Goal: Complete application form: Complete application form

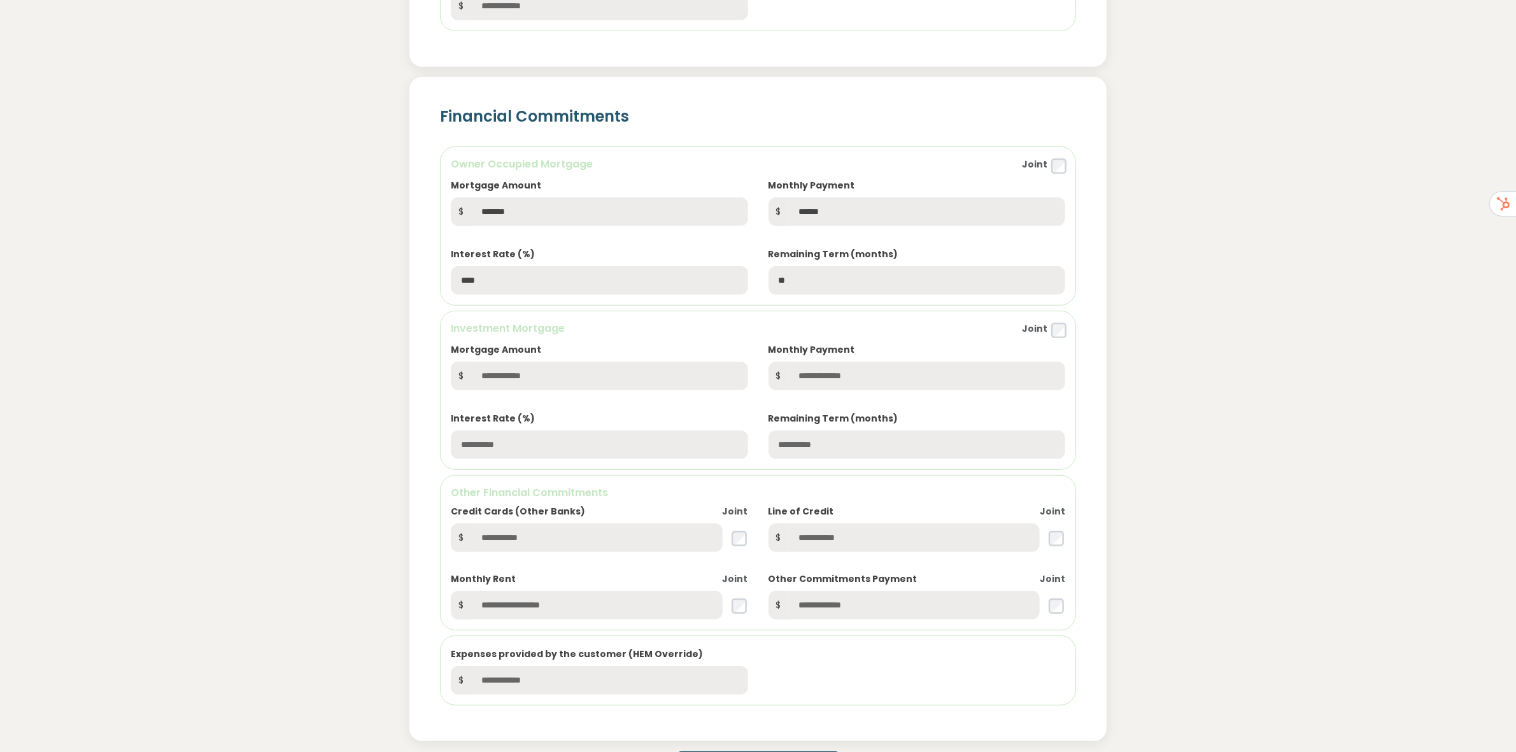
scroll to position [876, 0]
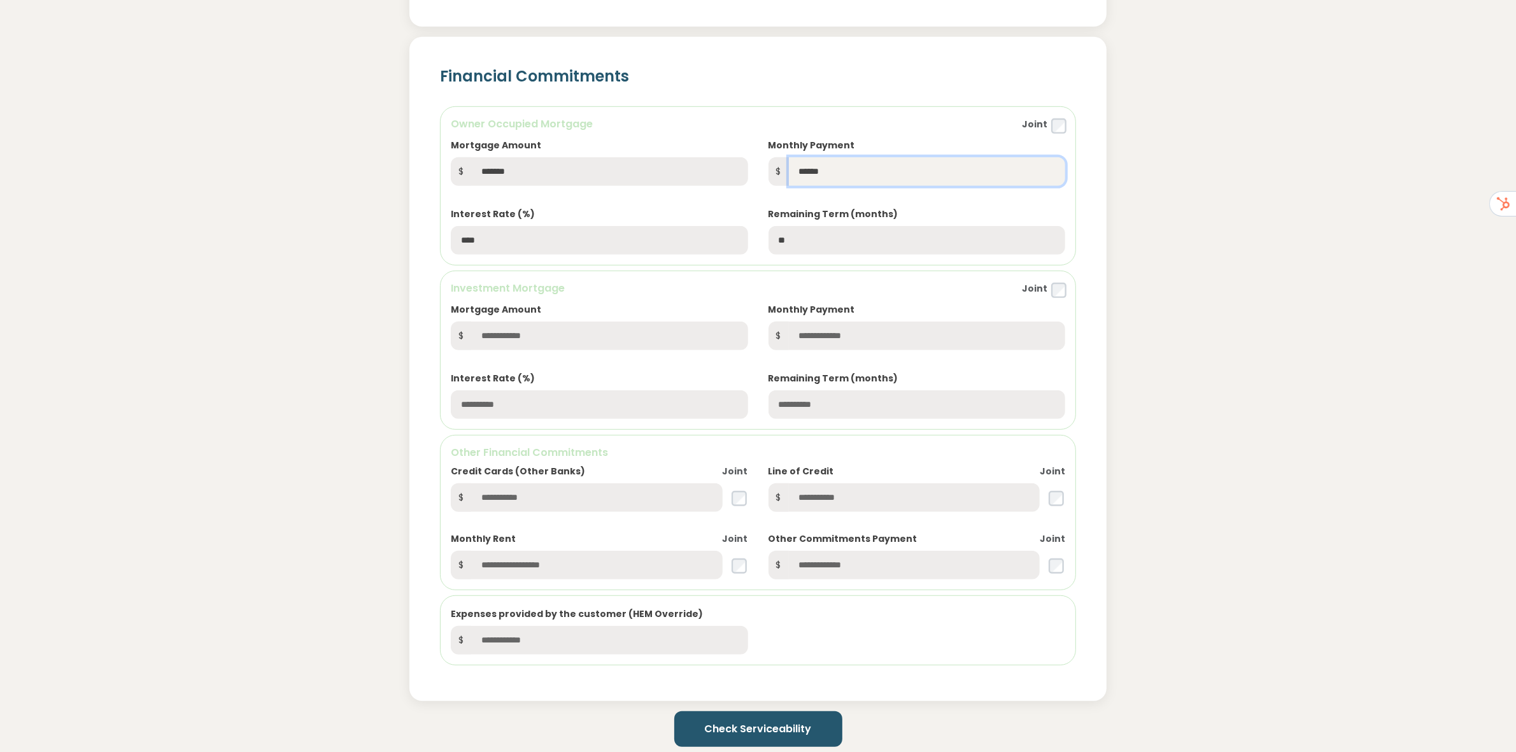
drag, startPoint x: 847, startPoint y: 177, endPoint x: 739, endPoint y: 176, distance: 107.6
click at [743, 176] on div "Mortgage Amount $ ******* Monthly Payment $ ****** Interest Rate (%) **** Remai…" at bounding box center [758, 186] width 635 height 138
type input "*****"
click at [1160, 275] on div "Financial Commitments Owner Occupied Mortgage Joint Mortgage Amount $ ******* M…" at bounding box center [758, 359] width 861 height 685
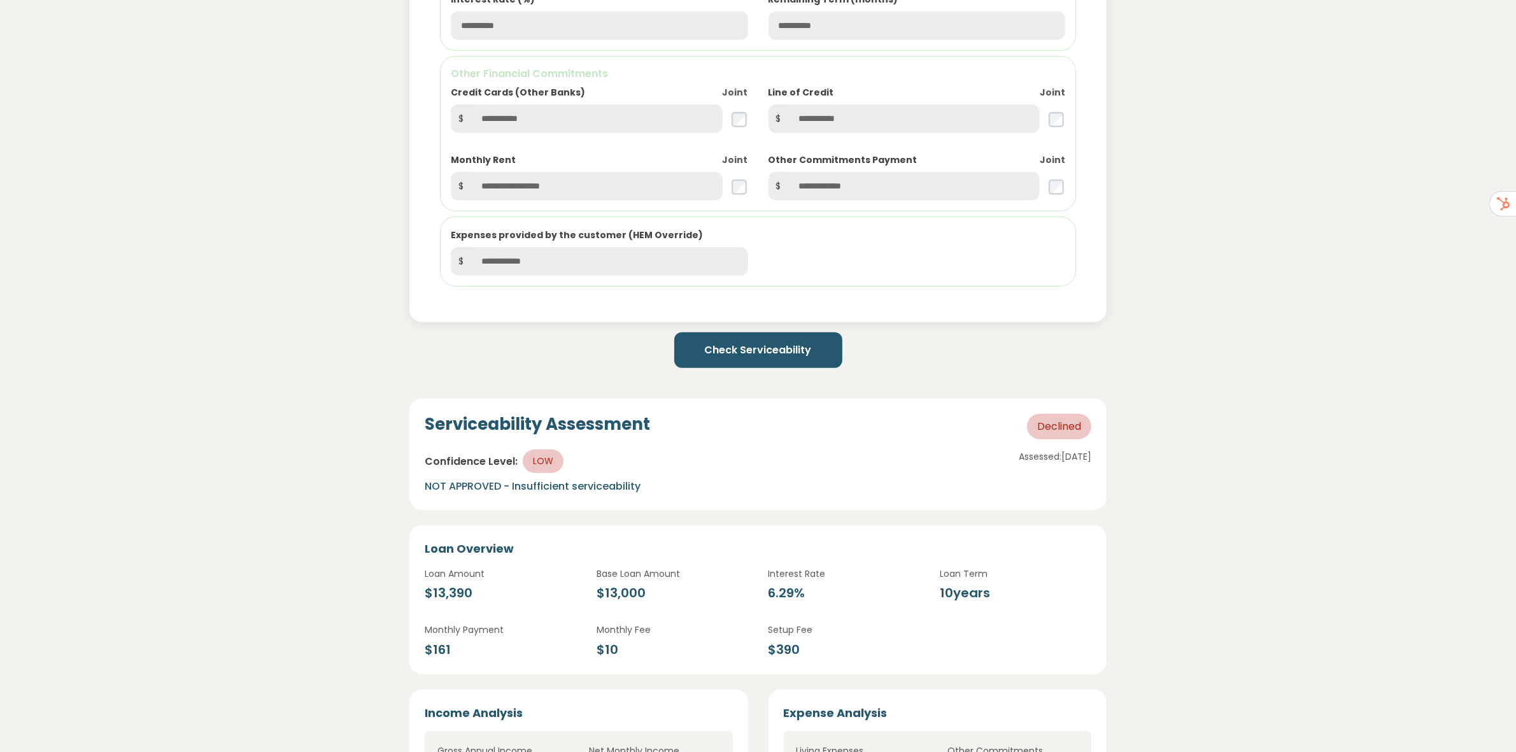
scroll to position [1274, 0]
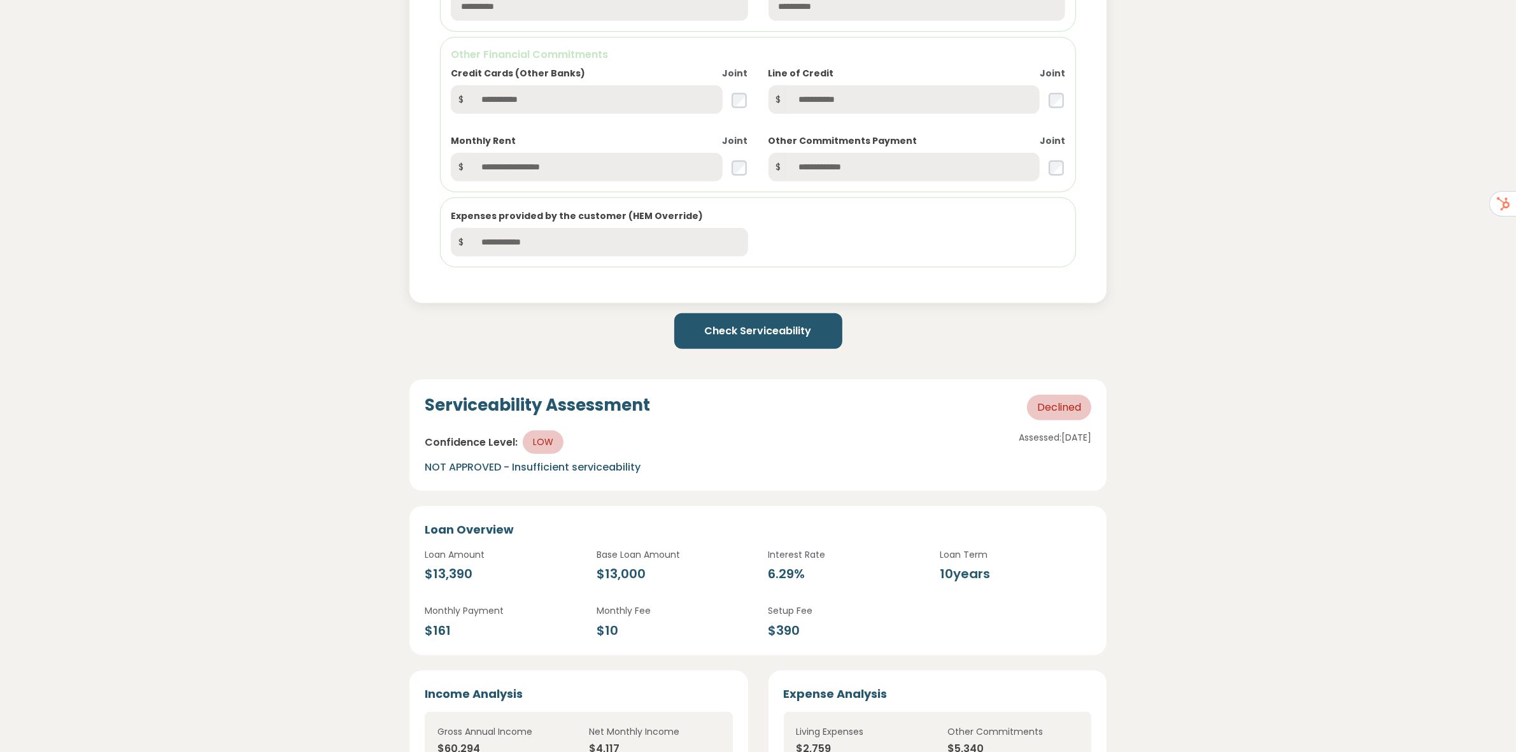
click at [772, 335] on button "Check Serviceability" at bounding box center [758, 331] width 168 height 36
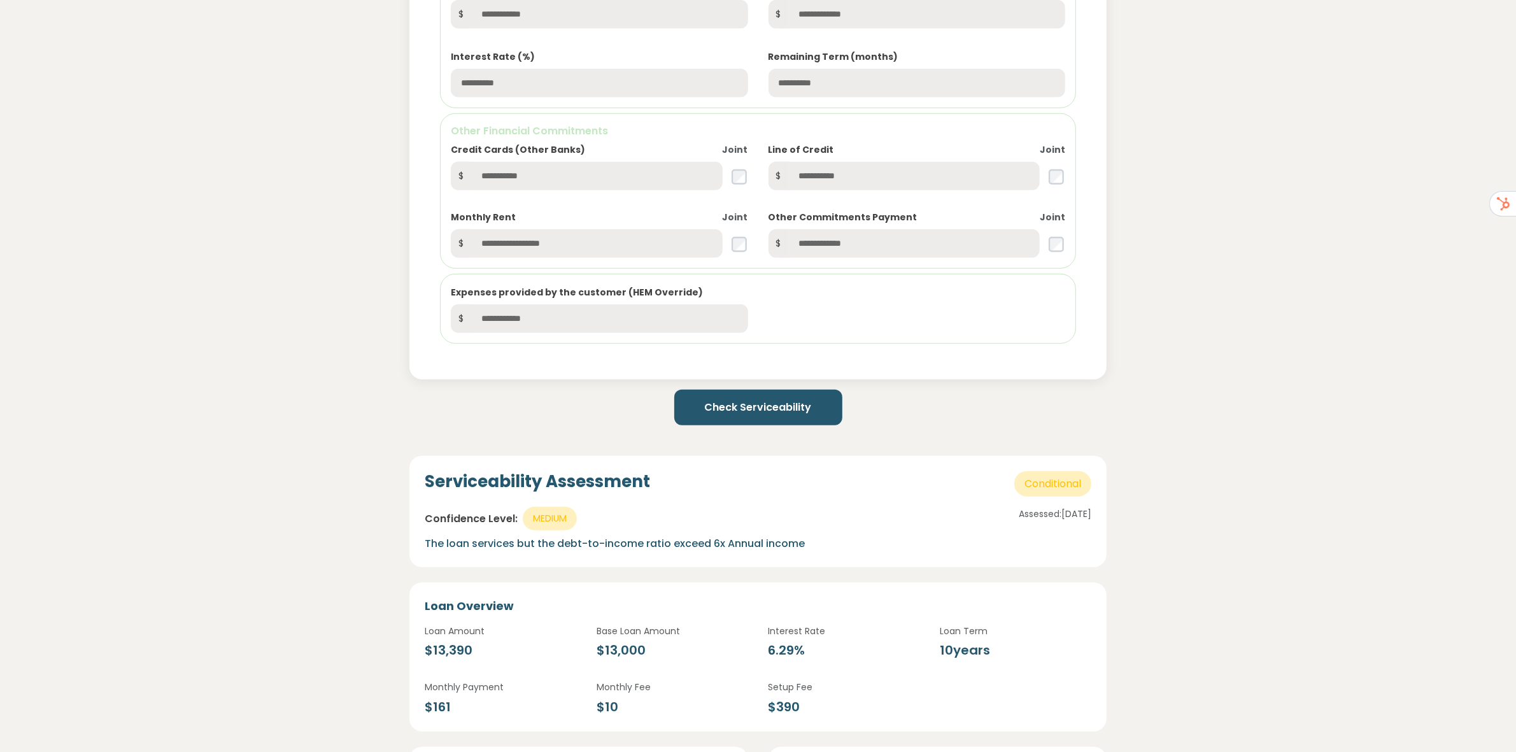
scroll to position [1194, 0]
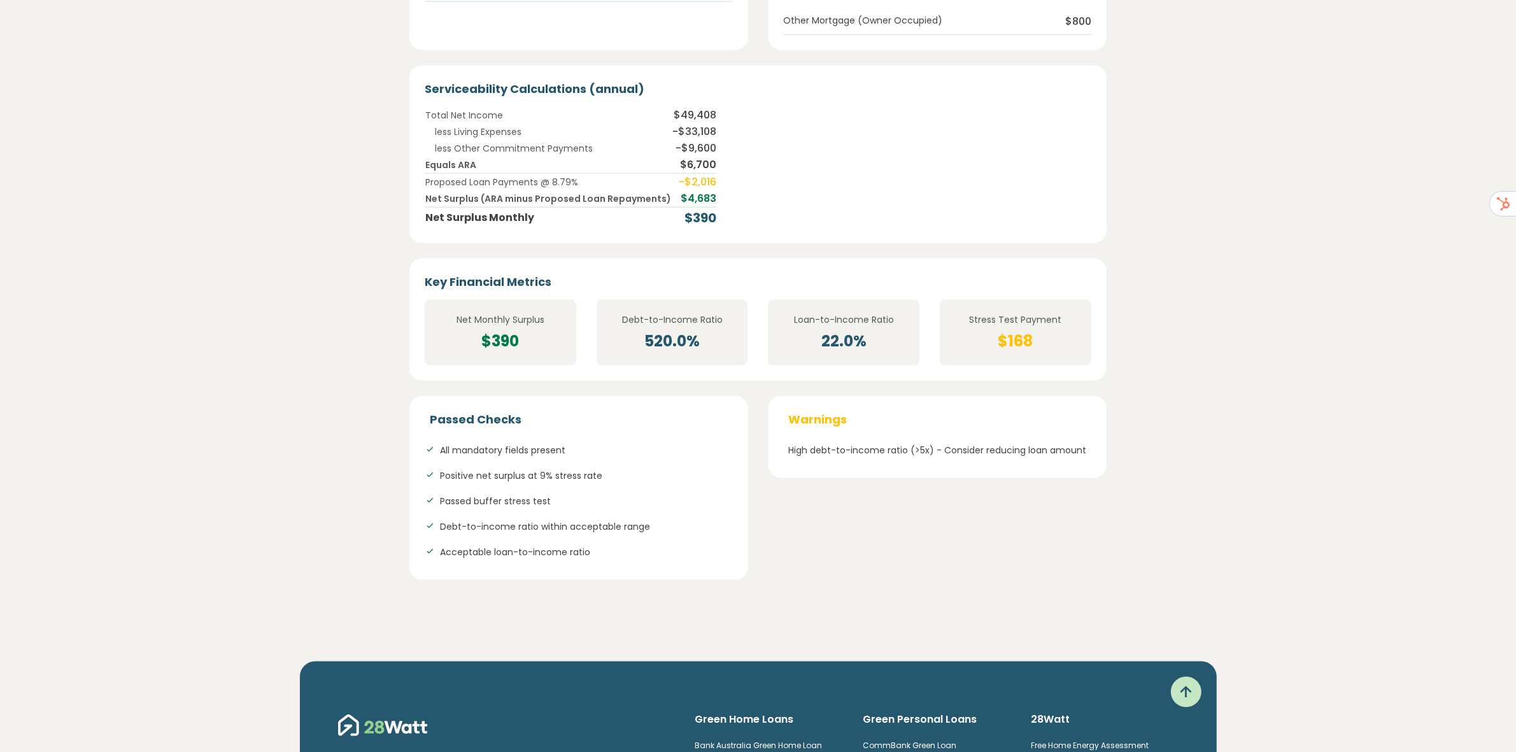
scroll to position [2149, 0]
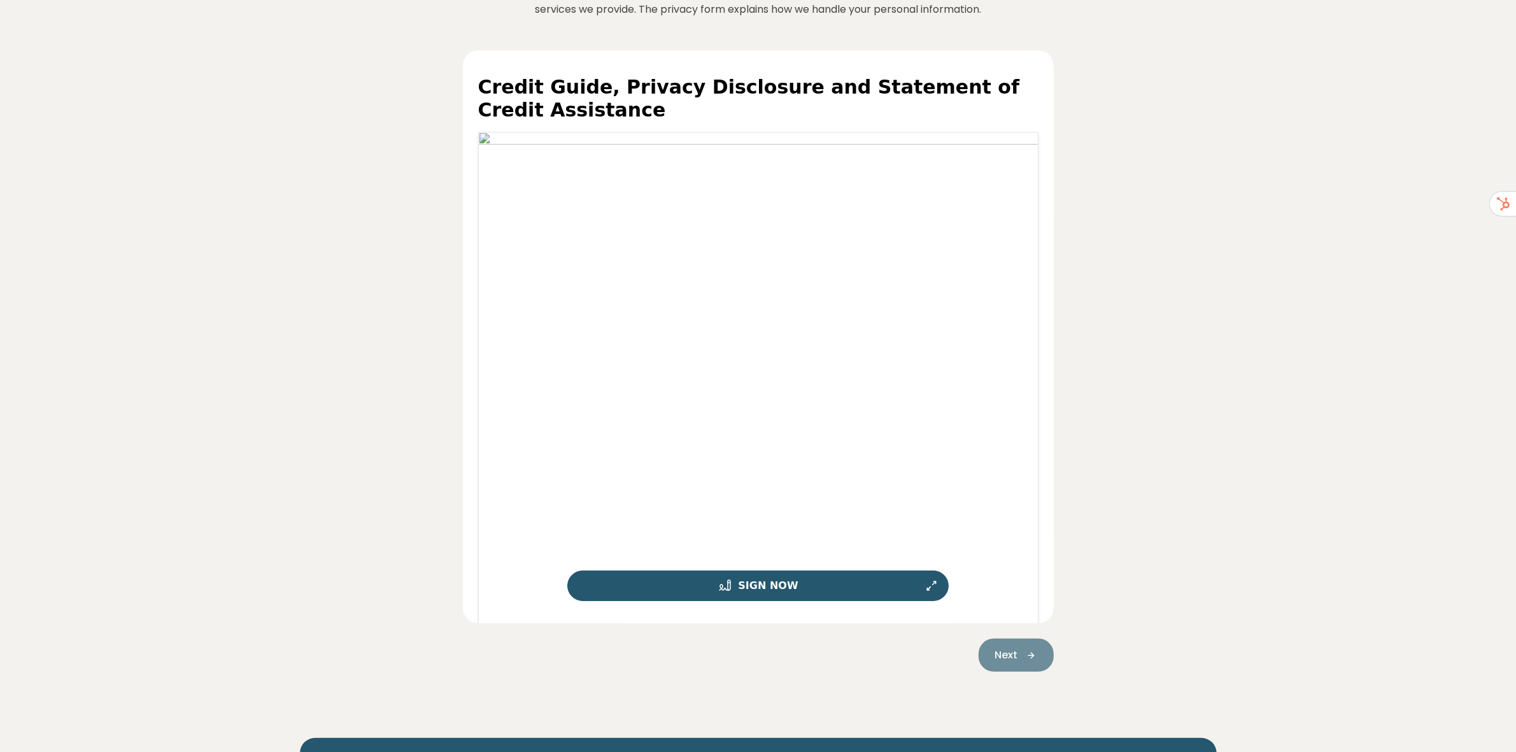
scroll to position [239, 0]
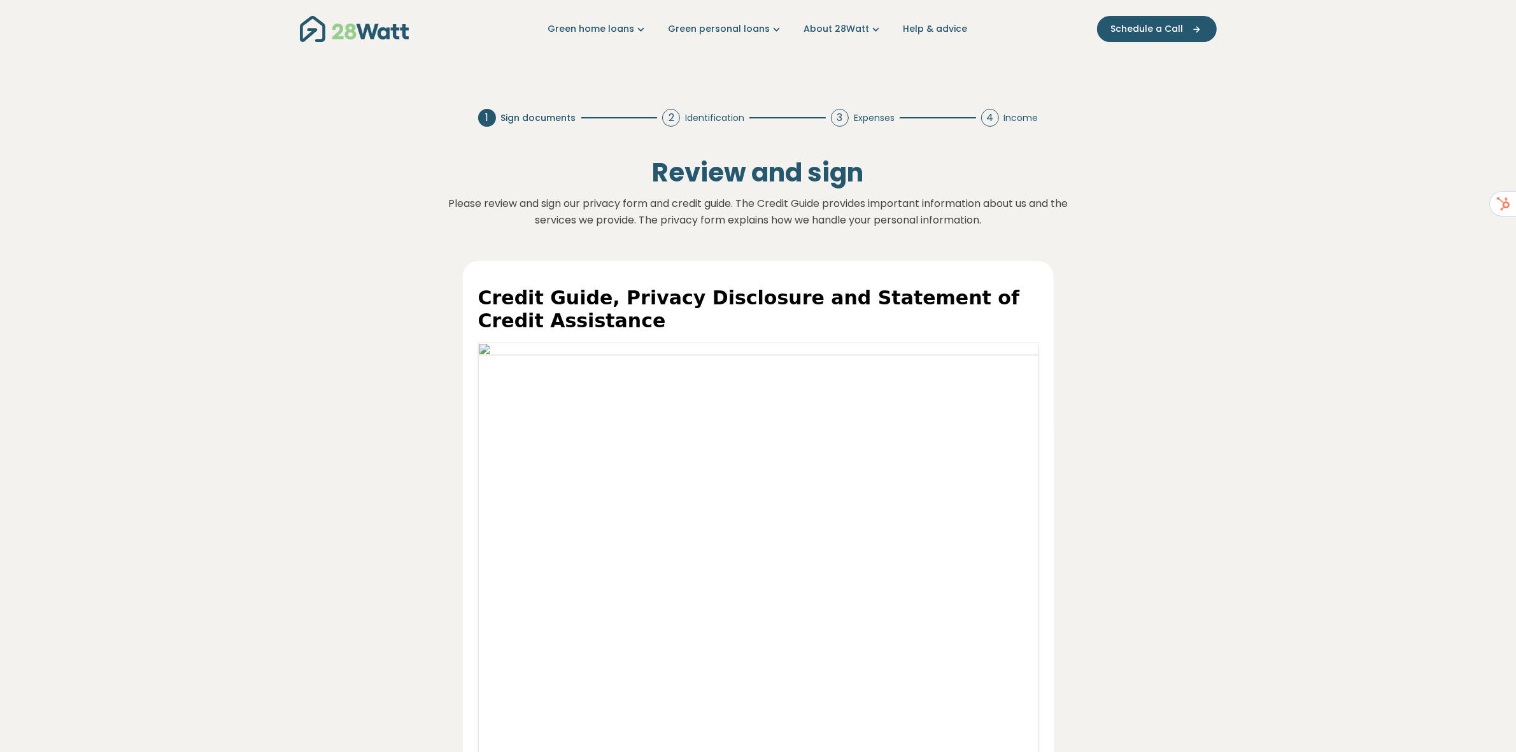
drag, startPoint x: 481, startPoint y: 297, endPoint x: 602, endPoint y: 334, distance: 127.3
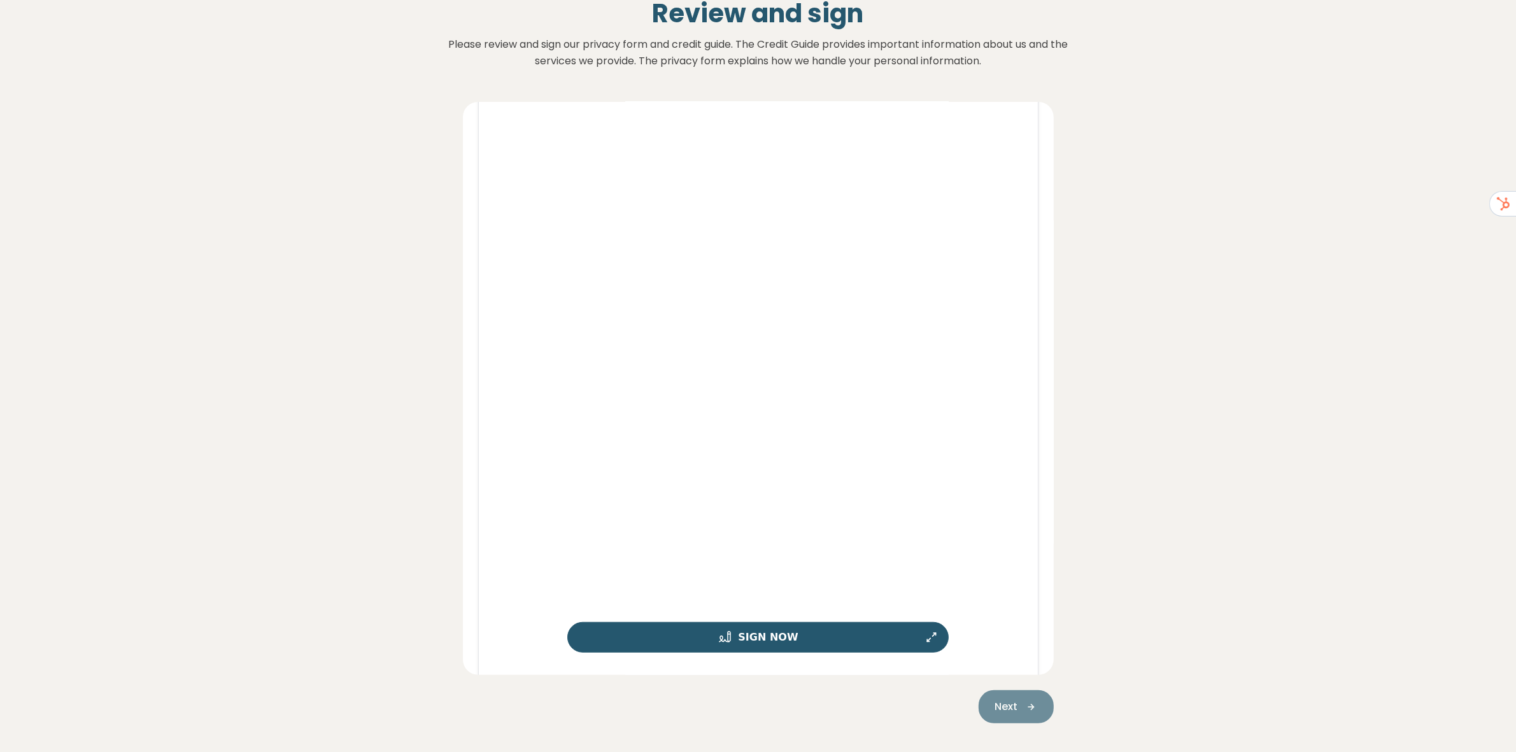
scroll to position [1035, 0]
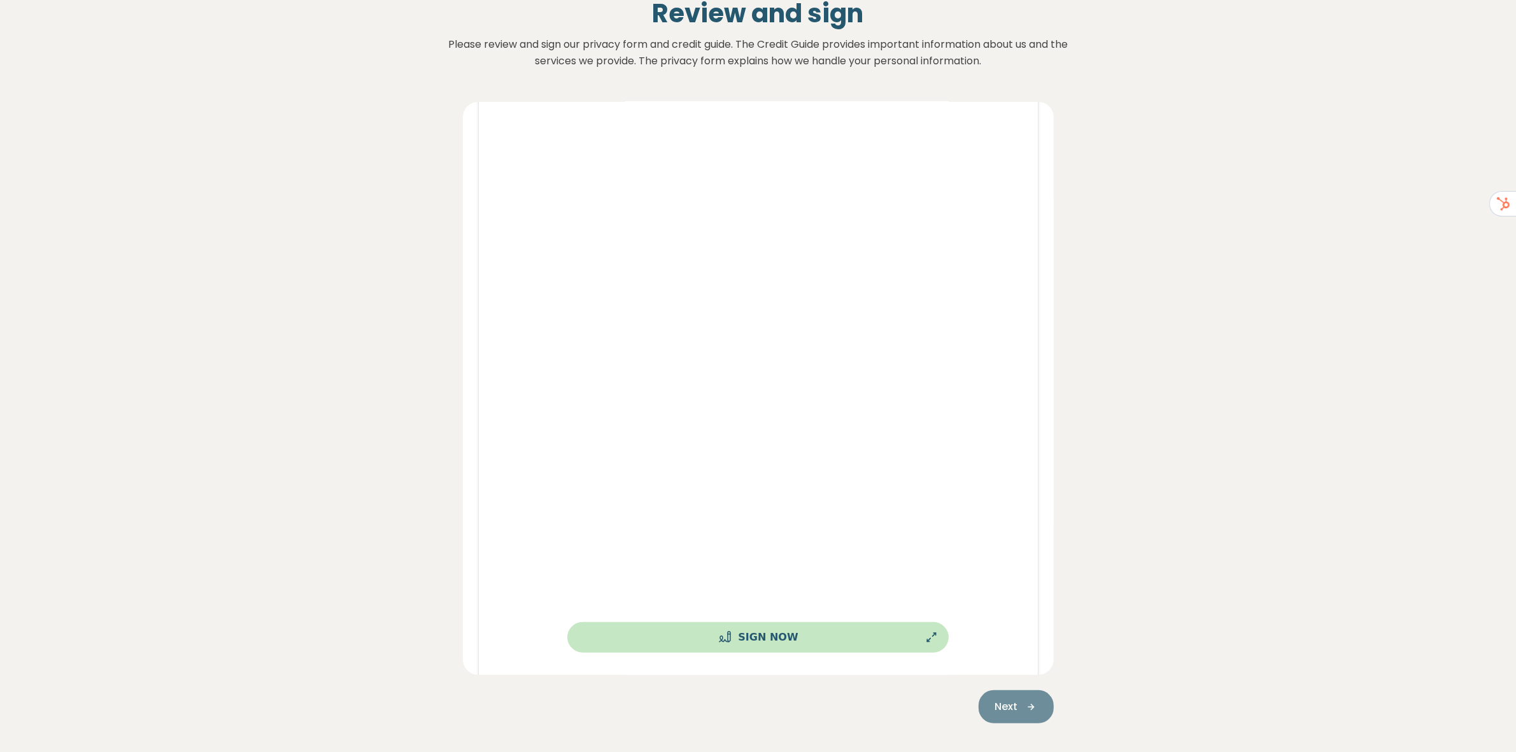
click at [798, 632] on button "Sign Now" at bounding box center [757, 637] width 381 height 31
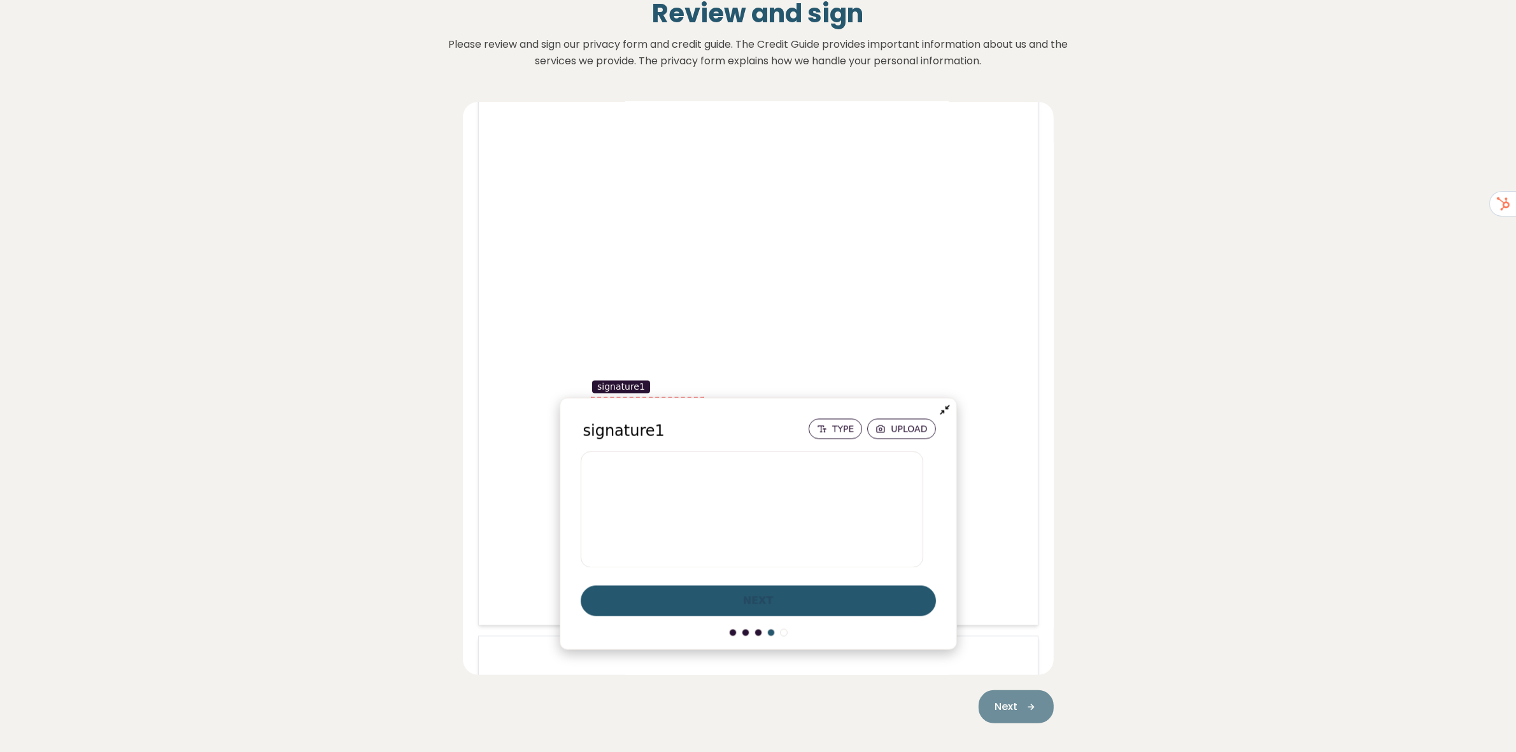
scroll to position [9204, 0]
click at [1193, 274] on div "1 Sign documents 2 Identification 3 Expenses 4 Income Review and sign Please re…" at bounding box center [758, 344] width 917 height 830
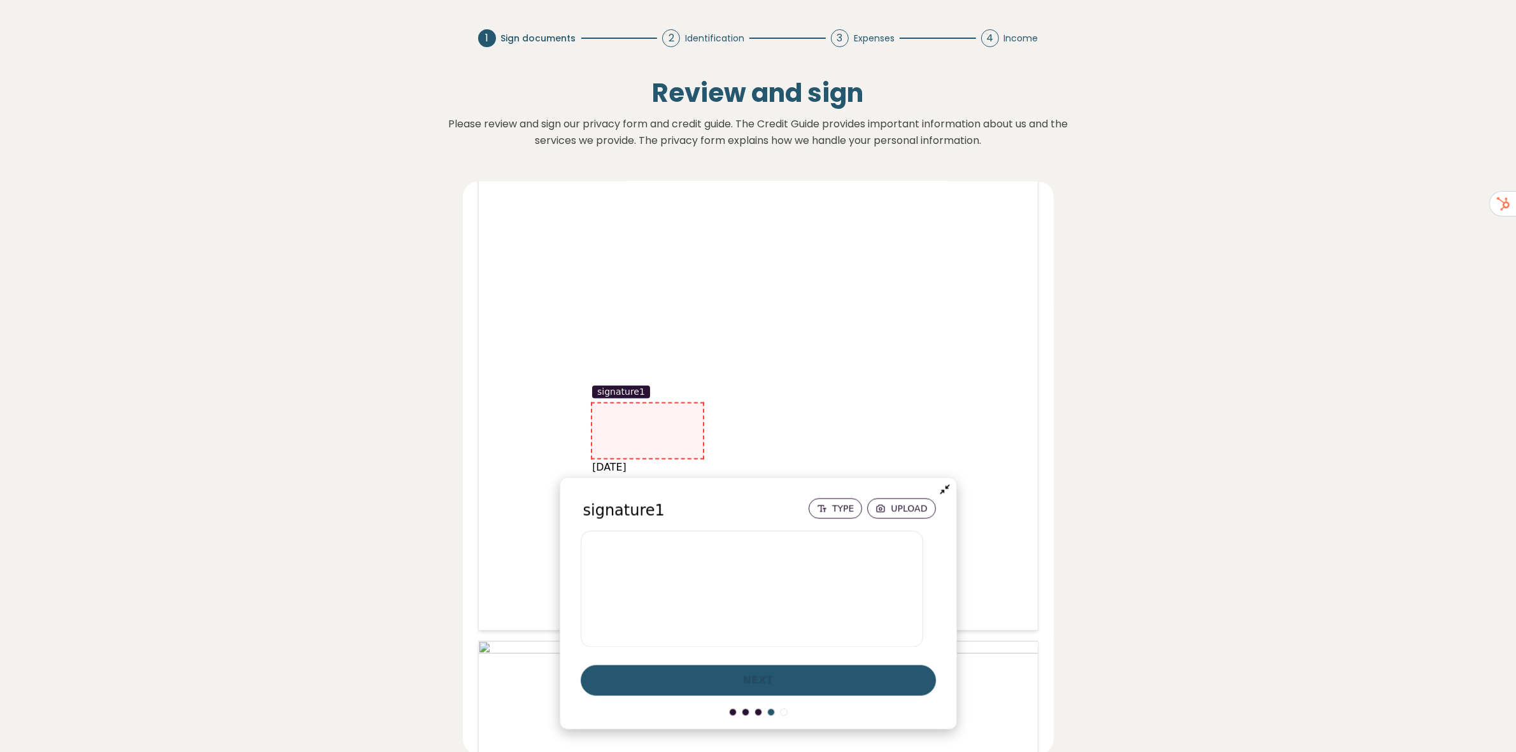
scroll to position [9283, 0]
click at [939, 490] on icon at bounding box center [945, 489] width 13 height 13
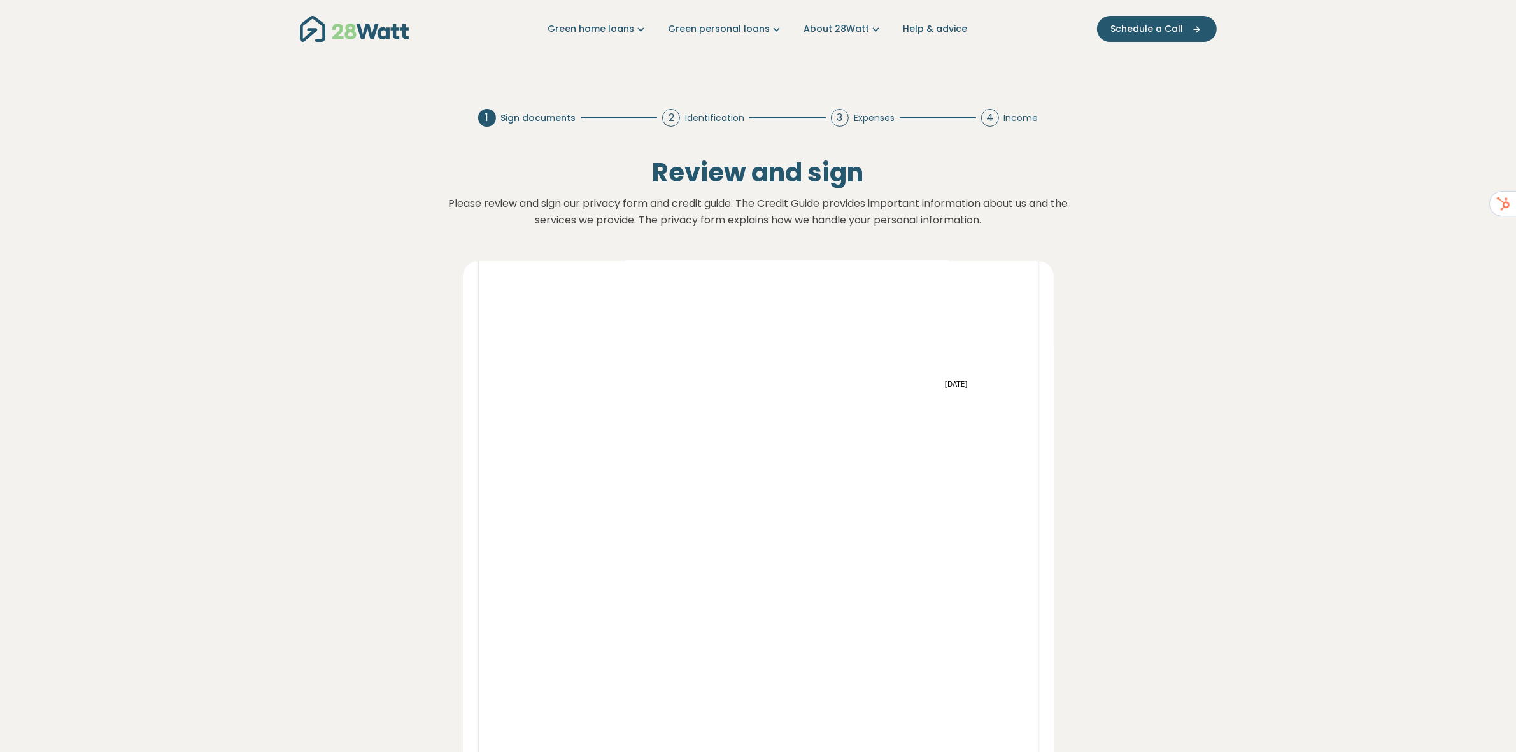
scroll to position [10190, 0]
click at [1218, 253] on section "1 Sign documents 2 Identification 3 Expenses 4 Income Review and sign Please re…" at bounding box center [758, 504] width 1516 height 830
